Goal: Find specific page/section: Find specific page/section

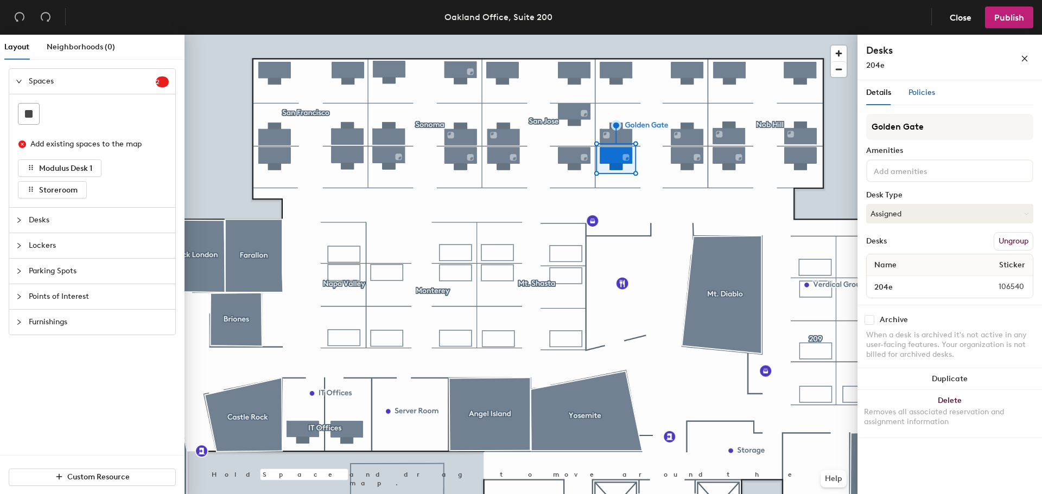
click at [922, 96] on span "Policies" at bounding box center [921, 92] width 27 height 9
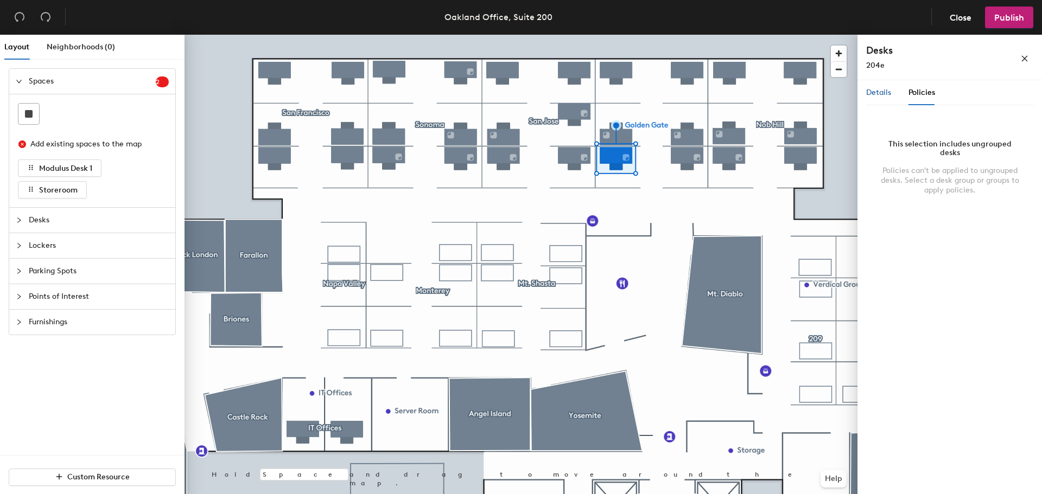
click at [886, 93] on span "Details" at bounding box center [878, 92] width 25 height 9
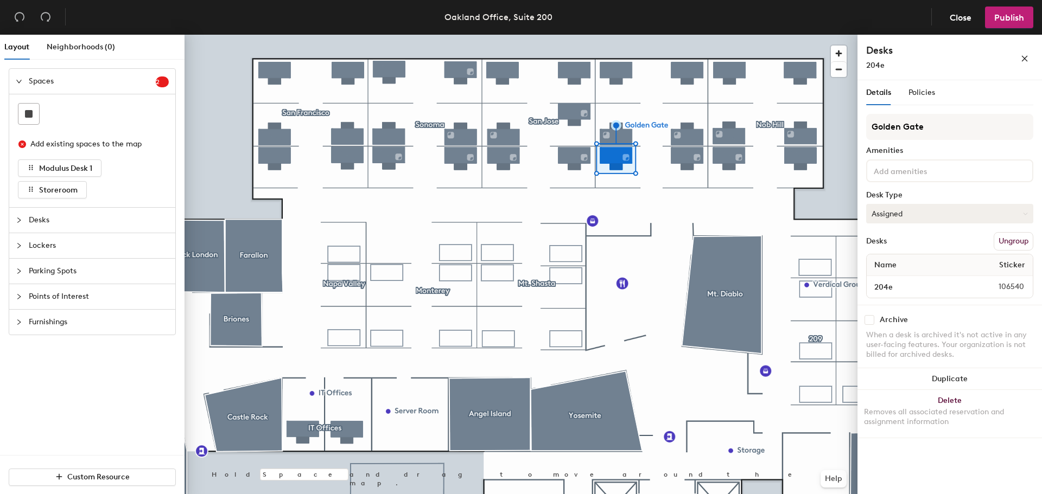
click at [909, 215] on button "Assigned" at bounding box center [949, 214] width 167 height 20
click at [959, 69] on div "204e" at bounding box center [925, 65] width 119 height 11
click at [1023, 61] on icon "close" at bounding box center [1025, 59] width 6 height 6
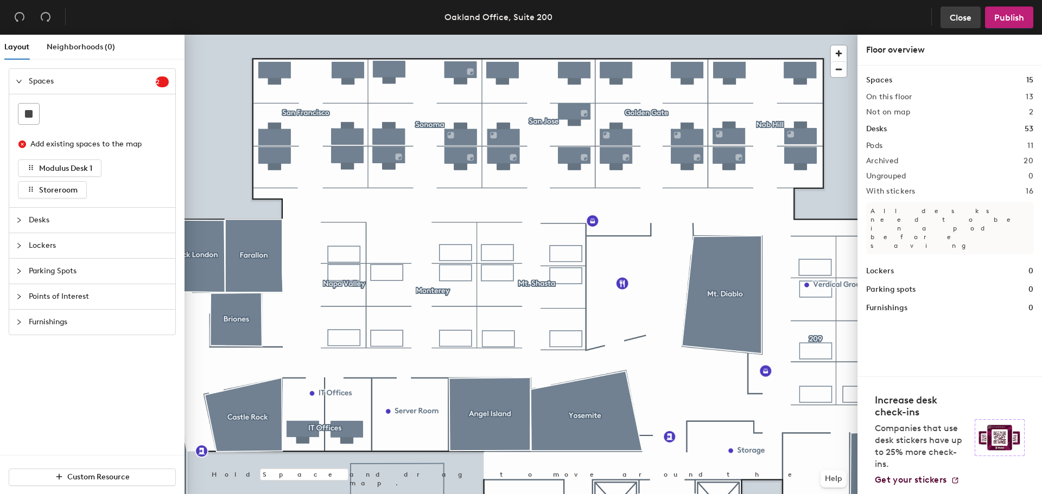
click at [954, 17] on span "Close" at bounding box center [960, 17] width 22 height 10
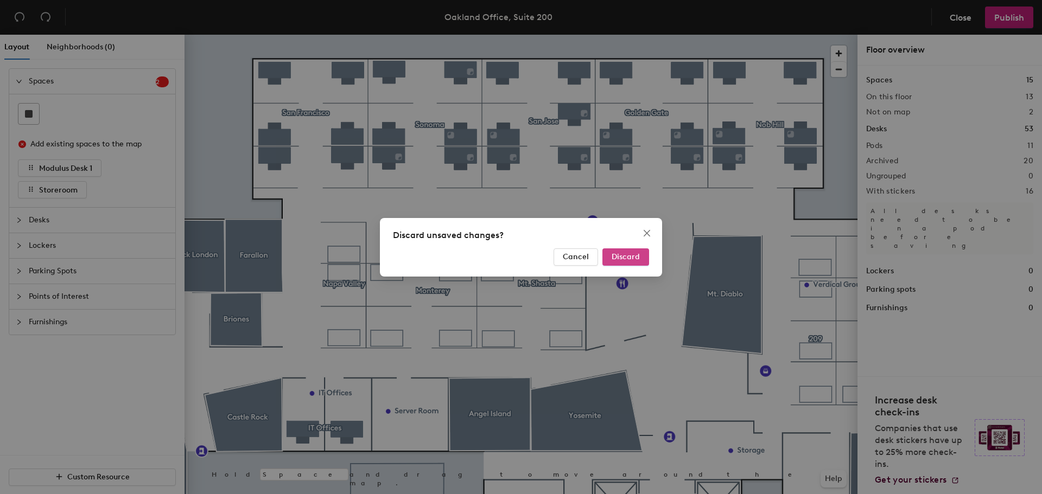
drag, startPoint x: 617, startPoint y: 256, endPoint x: 628, endPoint y: 250, distance: 12.4
click at [618, 256] on span "Discard" at bounding box center [625, 256] width 28 height 9
